Goal: Contribute content: Contribute content

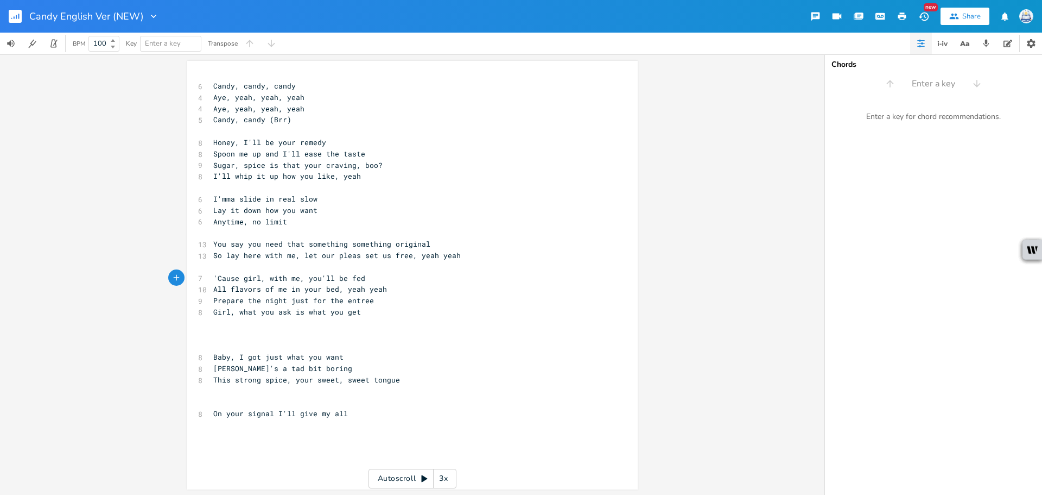
scroll to position [0, 35]
click at [383, 308] on pre "Girl, what you ask is what you get" at bounding box center [407, 311] width 392 height 11
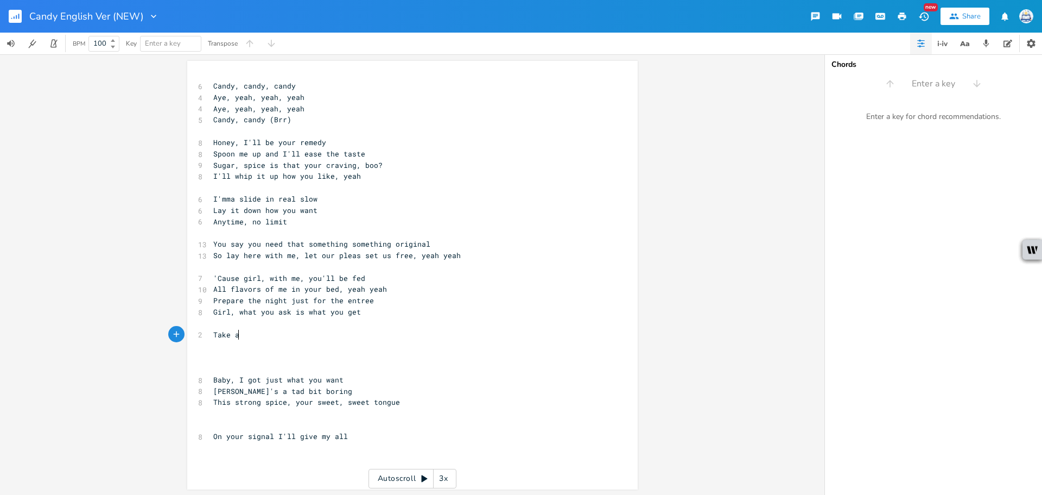
type textarea "Take akk"
type textarea "kk"
type textarea "ll that you want from mme"
type textarea "e, babe"
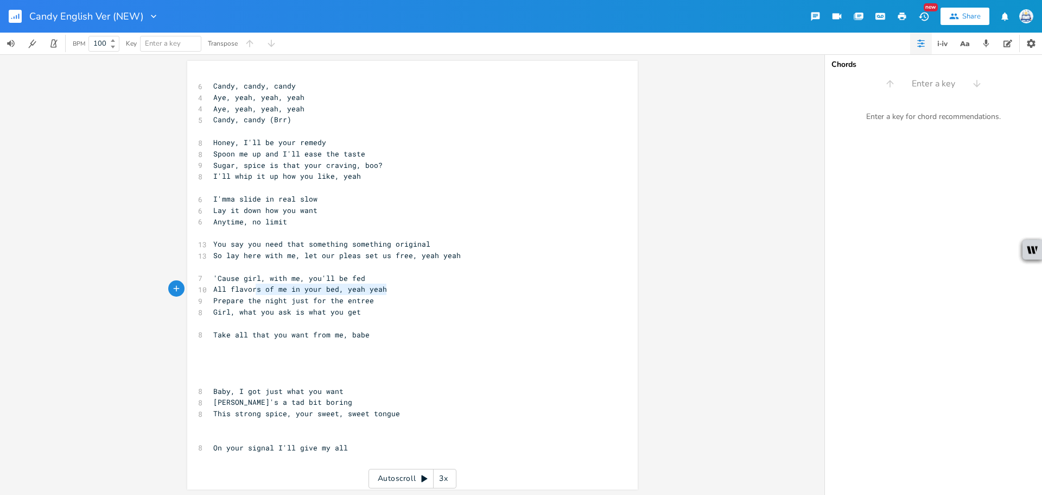
type textarea "All flavors of me in your bed, yeah yeah"
drag, startPoint x: 394, startPoint y: 294, endPoint x: 181, endPoint y: 288, distance: 212.4
click at [187, 288] on div "All flavors of me in your bed, yeah yeah x 6 Candy, candy, candy 4 Aye, yeah, y…" at bounding box center [412, 275] width 451 height 428
click at [253, 346] on pre "​" at bounding box center [407, 345] width 392 height 11
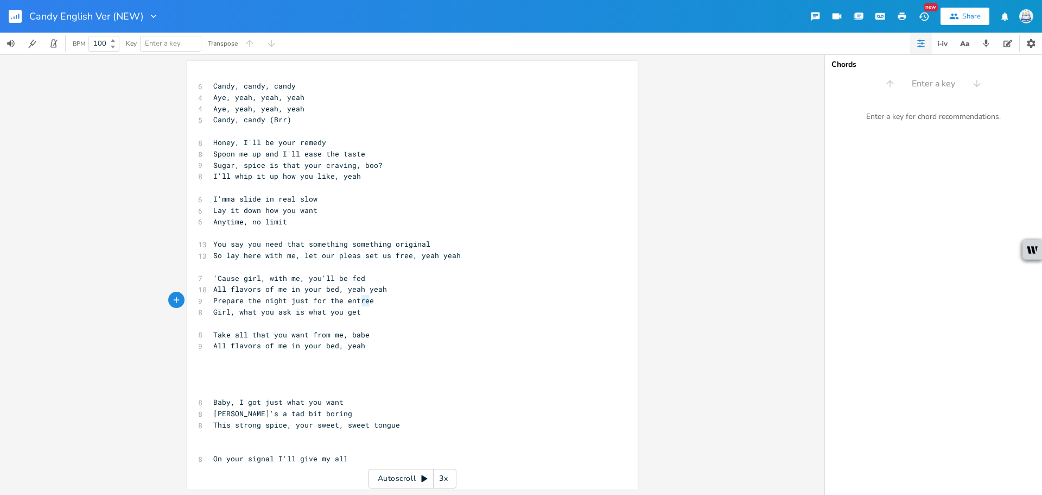
type textarea "Prepare the night just for the entree"
drag, startPoint x: 380, startPoint y: 304, endPoint x: 132, endPoint y: 306, distance: 247.6
click at [132, 306] on div "Prepare the night just for the entree x 6 Candy, candy, candy 4 Aye, yeah, yeah…" at bounding box center [412, 274] width 825 height 440
click at [302, 363] on pre "​" at bounding box center [407, 368] width 392 height 11
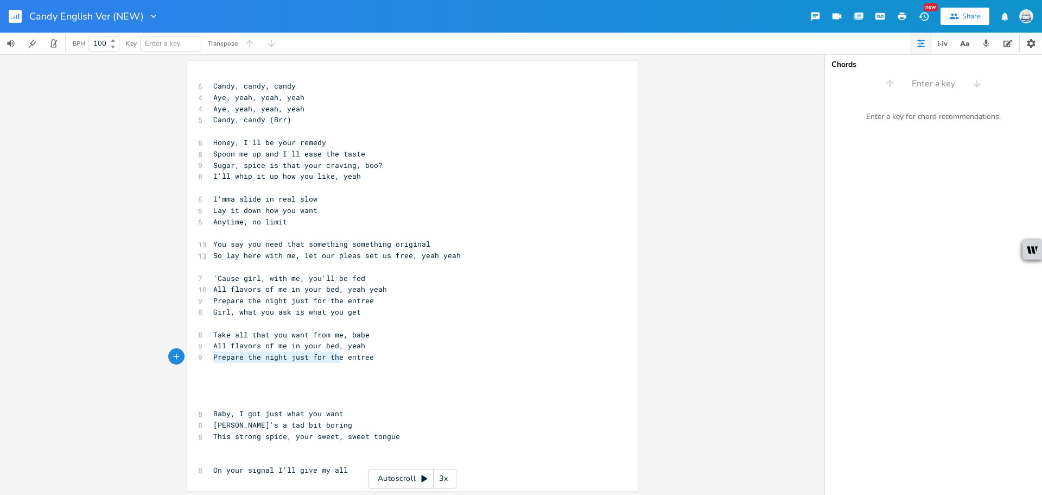
drag, startPoint x: 337, startPoint y: 358, endPoint x: 195, endPoint y: 354, distance: 141.2
click at [211, 354] on div "9 Prepare the night just for the entree" at bounding box center [407, 356] width 392 height 11
type textarea "You wanna skip t"
type textarea "straight to the entree"
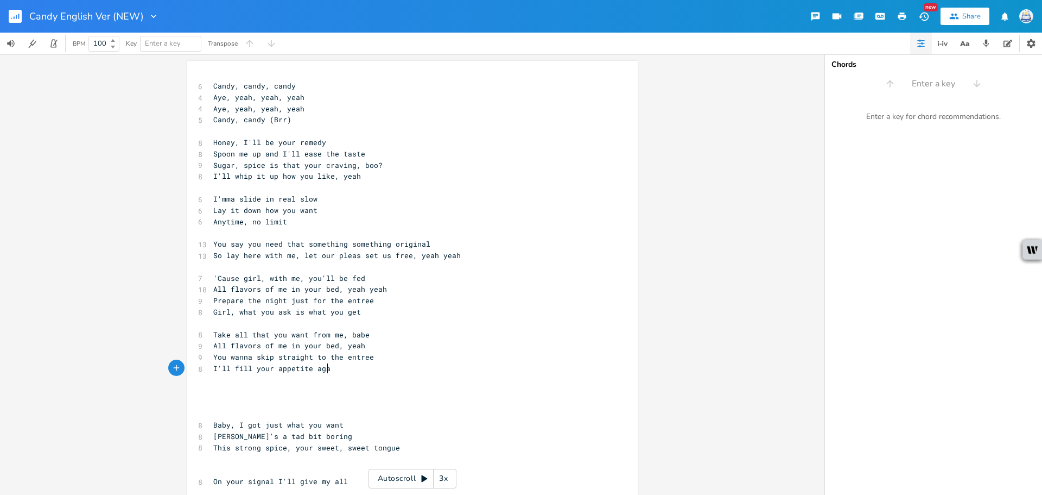
type textarea "I'll fill your appetite again"
drag, startPoint x: 251, startPoint y: 371, endPoint x: 235, endPoint y: 370, distance: 15.8
click at [235, 370] on span "I'll fill your appetite again" at bounding box center [276, 368] width 126 height 10
type textarea "ue"
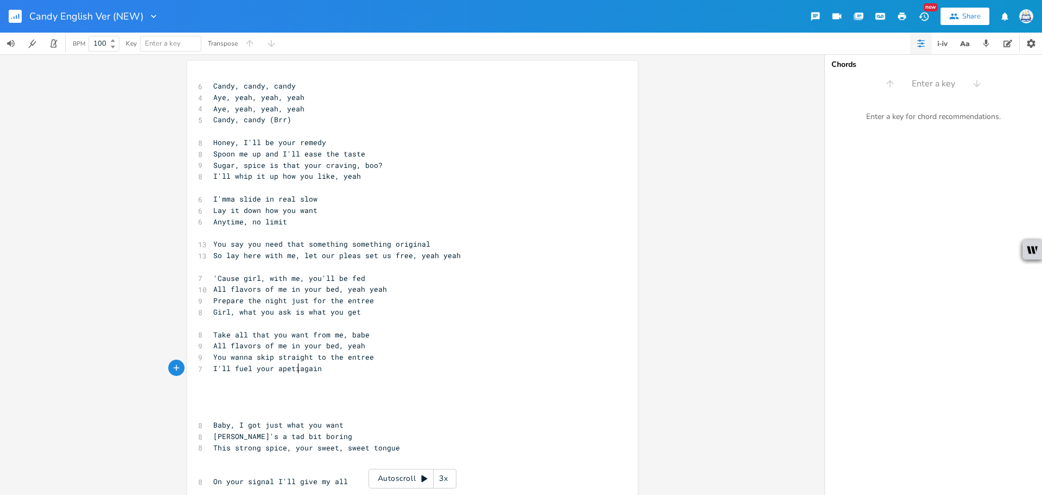
type textarea "l your apetit"
type textarea "petite again"
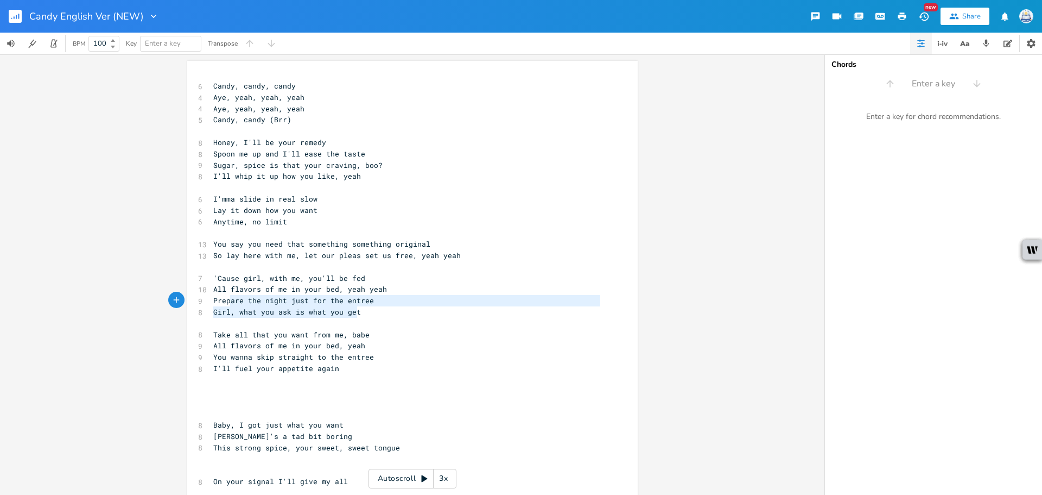
type textarea "'Cause girl, with me, you'll be fed All flavors of me in your bed, yeah yeah Pr…"
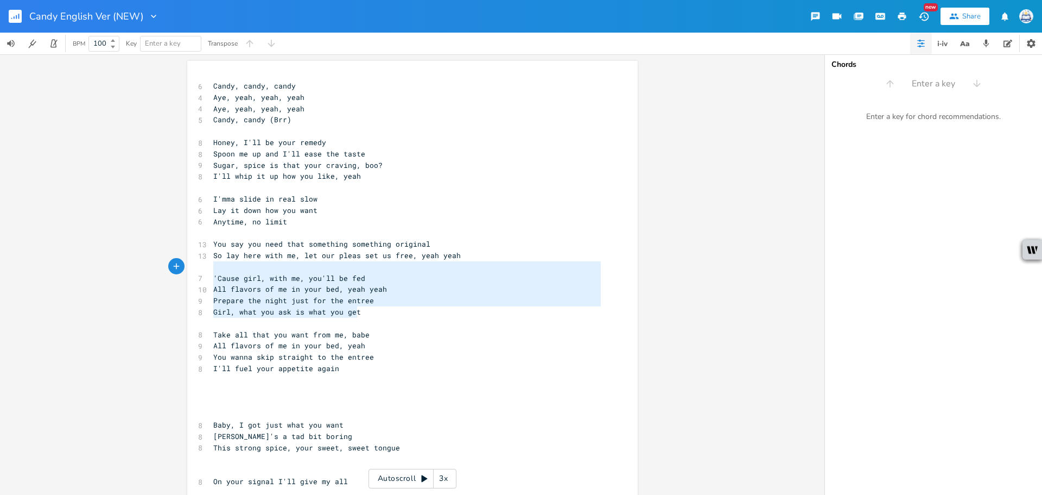
drag, startPoint x: 359, startPoint y: 311, endPoint x: 189, endPoint y: 284, distance: 171.5
click at [187, 272] on div "'Cause girl, with me, you'll be fed All flavors of me in your bed, yeah yeah Pr…" at bounding box center [412, 281] width 451 height 441
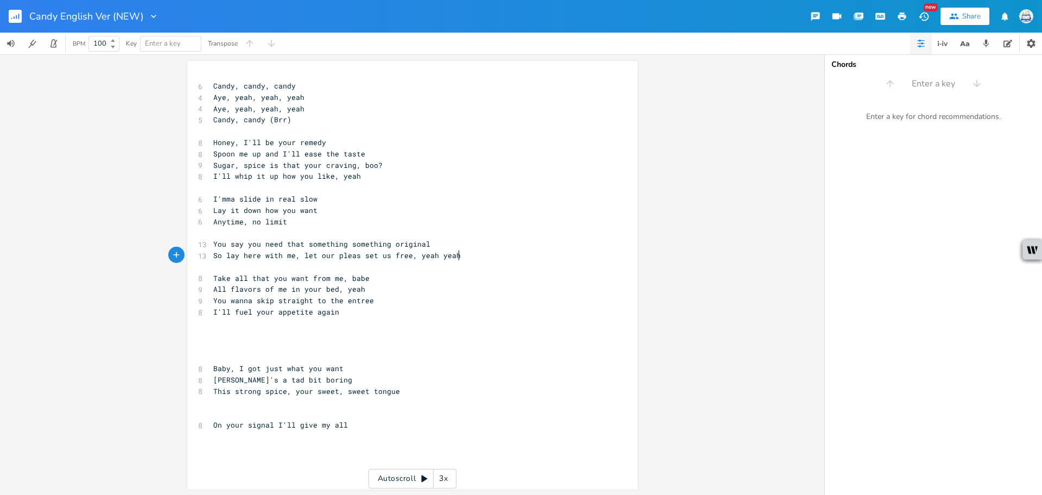
click at [281, 351] on pre "​" at bounding box center [407, 356] width 392 height 11
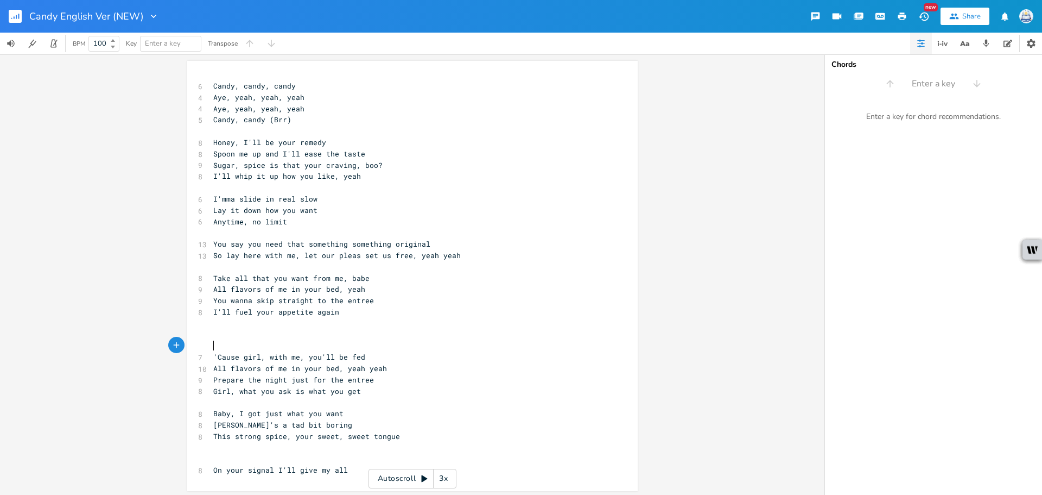
click at [443, 344] on pre "​" at bounding box center [407, 345] width 392 height 11
type textarea ", babe"
drag, startPoint x: 358, startPoint y: 275, endPoint x: 338, endPoint y: 278, distance: 20.4
click at [338, 278] on pre "Take all that you want from me, babe" at bounding box center [407, 278] width 392 height 11
type textarea "to the entree"
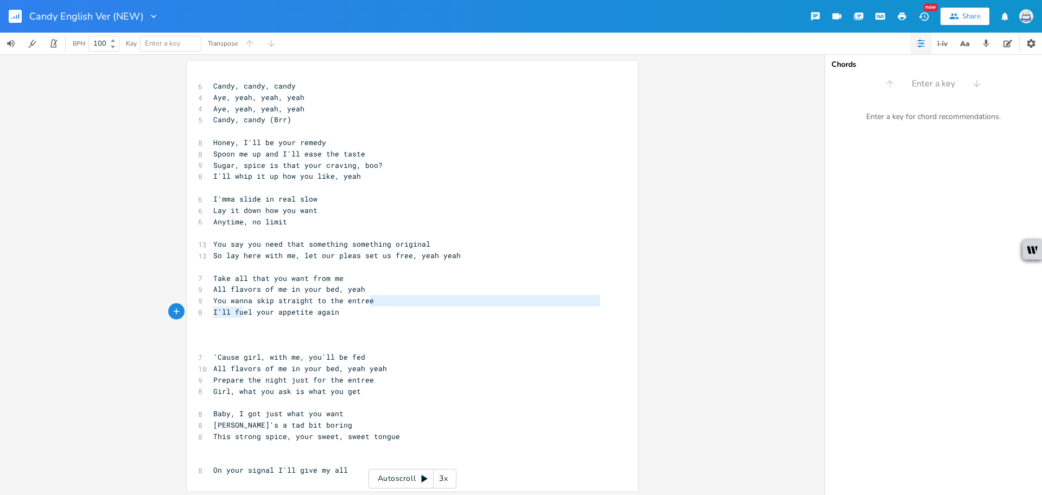
type textarea "I"
type textarea "You wanna skip straight to the entree"
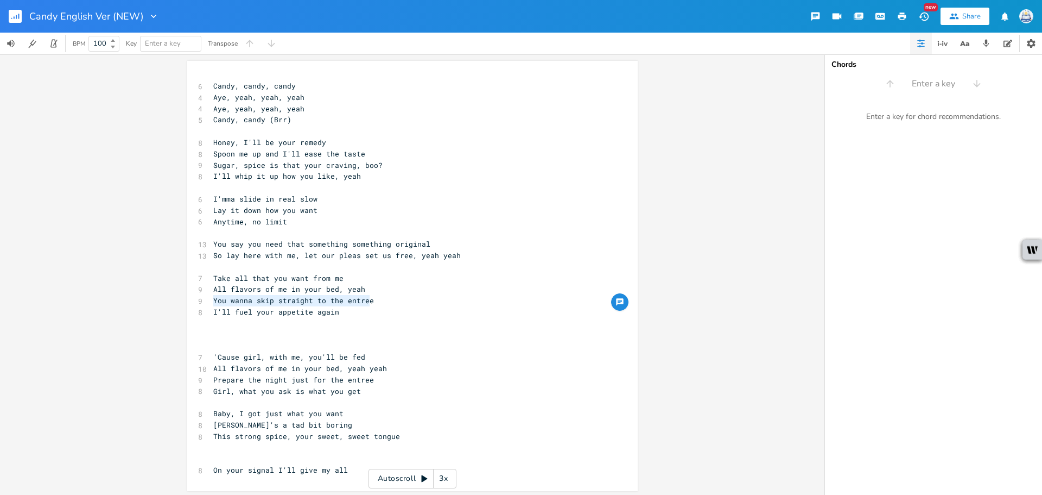
drag, startPoint x: 386, startPoint y: 300, endPoint x: 207, endPoint y: 300, distance: 178.6
click at [207, 300] on div "You wanna skip straight to the entree x 6 Candy, candy, candy 4 Aye, yeah, yeah…" at bounding box center [412, 276] width 451 height 430
click at [232, 298] on span "You wanna skip straight to the entree" at bounding box center [293, 300] width 161 height 10
drag, startPoint x: 251, startPoint y: 301, endPoint x: 374, endPoint y: 303, distance: 123.3
click at [374, 303] on pre "You wanna skip straight to the entree" at bounding box center [407, 300] width 392 height 11
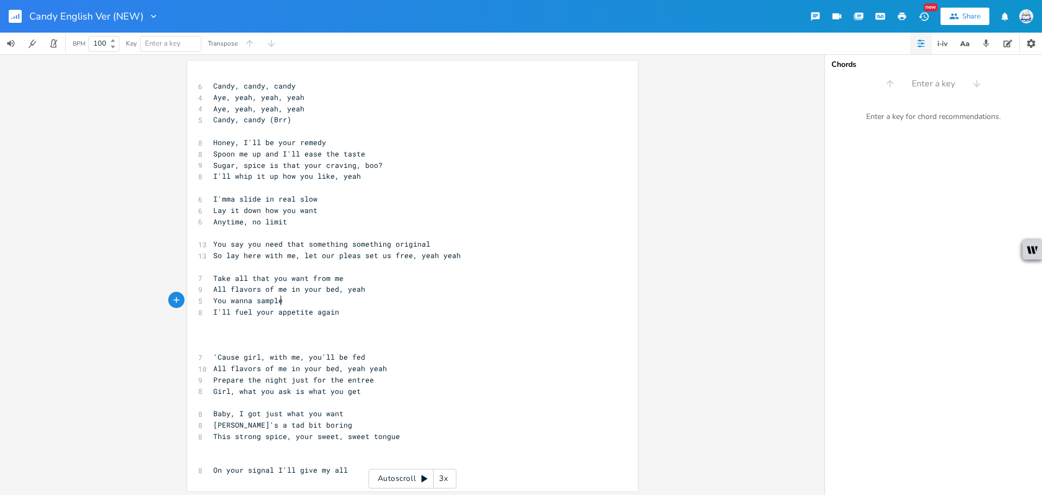
type textarea "sampleo"
type textarea "of the entree"
drag, startPoint x: 338, startPoint y: 299, endPoint x: 204, endPoint y: 300, distance: 134.1
click at [204, 300] on div "You wanna sample of the entree x 6 Candy, candy, candy 4 Aye, yeah, yeah, yeah …" at bounding box center [412, 276] width 451 height 430
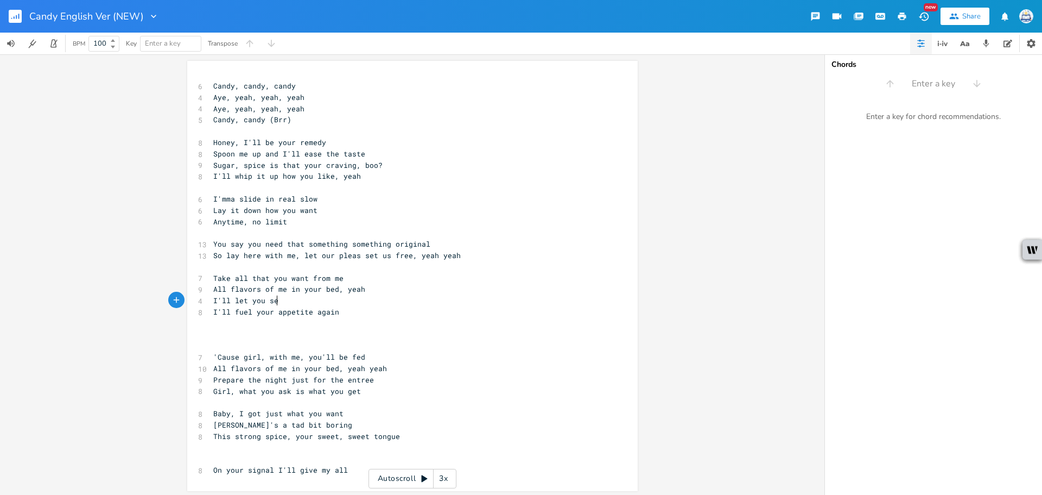
type textarea "I'll let you set"
type textarea "ample your main entree"
drag, startPoint x: 228, startPoint y: 309, endPoint x: 207, endPoint y: 311, distance: 21.3
click at [207, 311] on div "I'll x 6 Candy, candy, candy 4 Aye, yeah, yeah, yeah 4 Aye, yeah, yeah, yeah 5 …" at bounding box center [412, 276] width 451 height 430
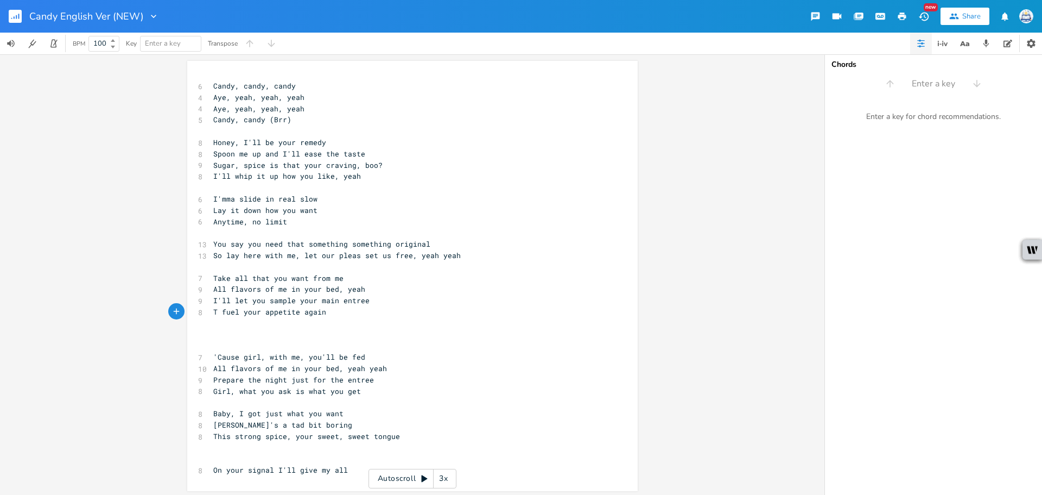
type textarea "Tp"
type textarea "p"
type textarea "o fuel your appetite again"
drag, startPoint x: 314, startPoint y: 300, endPoint x: 293, endPoint y: 301, distance: 20.7
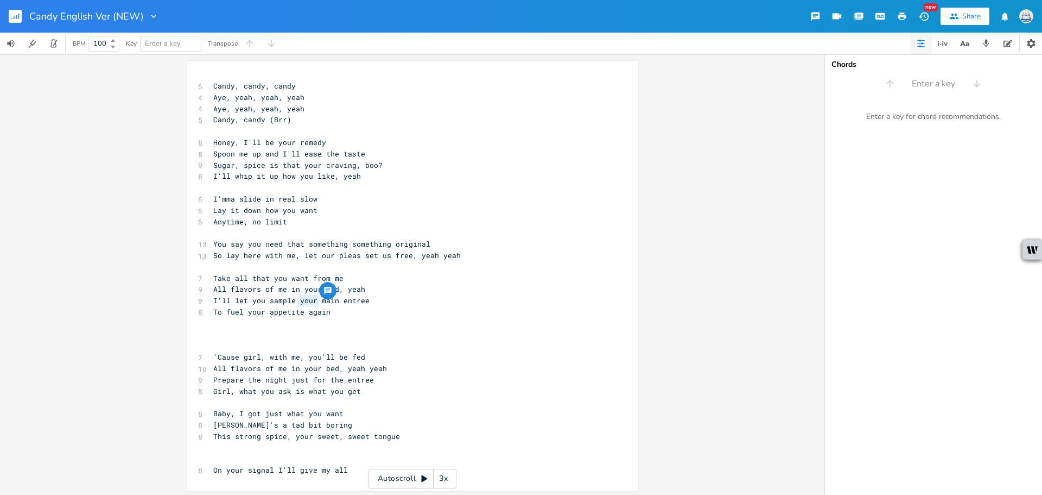
click at [293, 301] on span "I'll let you sample your main entree" at bounding box center [291, 300] width 156 height 10
type textarea "the main an"
type textarea "entree"
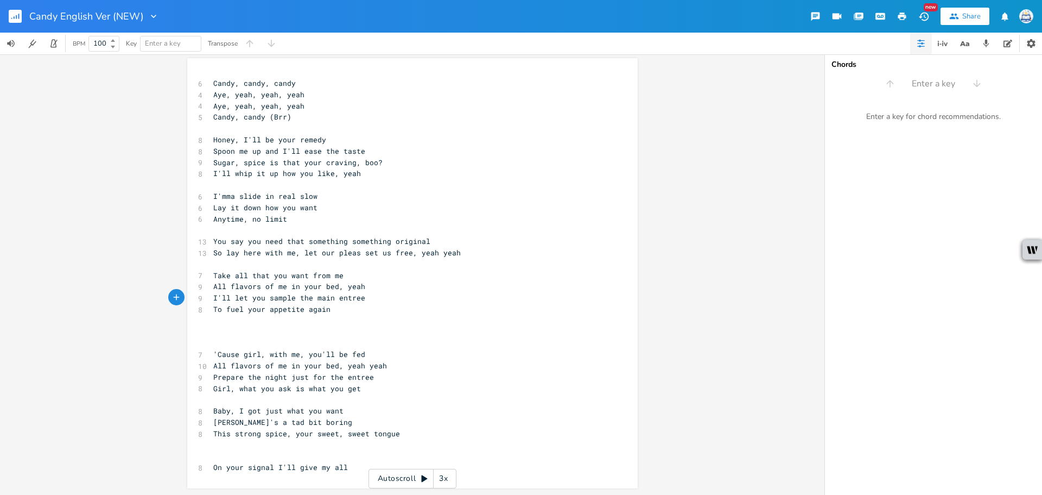
click at [348, 459] on pre "​" at bounding box center [407, 455] width 392 height 11
type textarea "I ho"
type textarea "got tha"
type textarea "got tah"
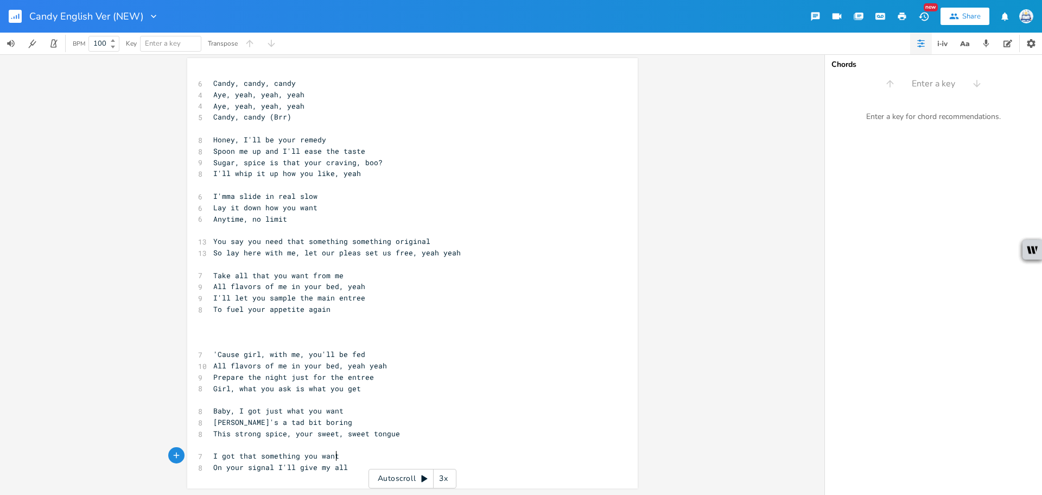
scroll to position [0, 80]
type textarea "hat something you wantt"
